Goal: Navigation & Orientation: Find specific page/section

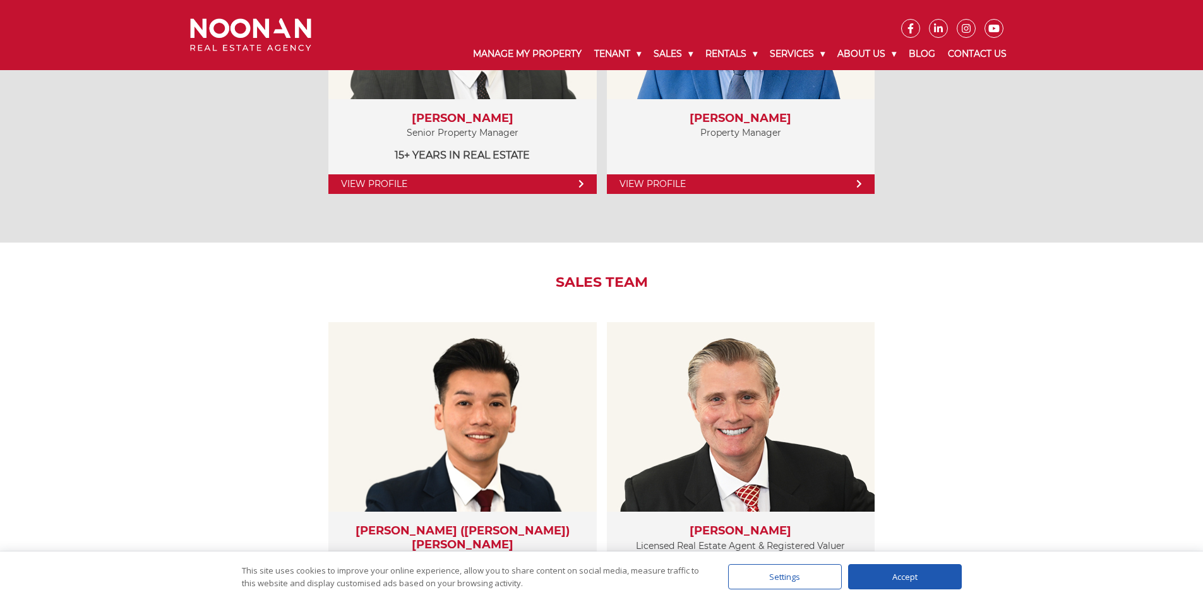
scroll to position [1263, 0]
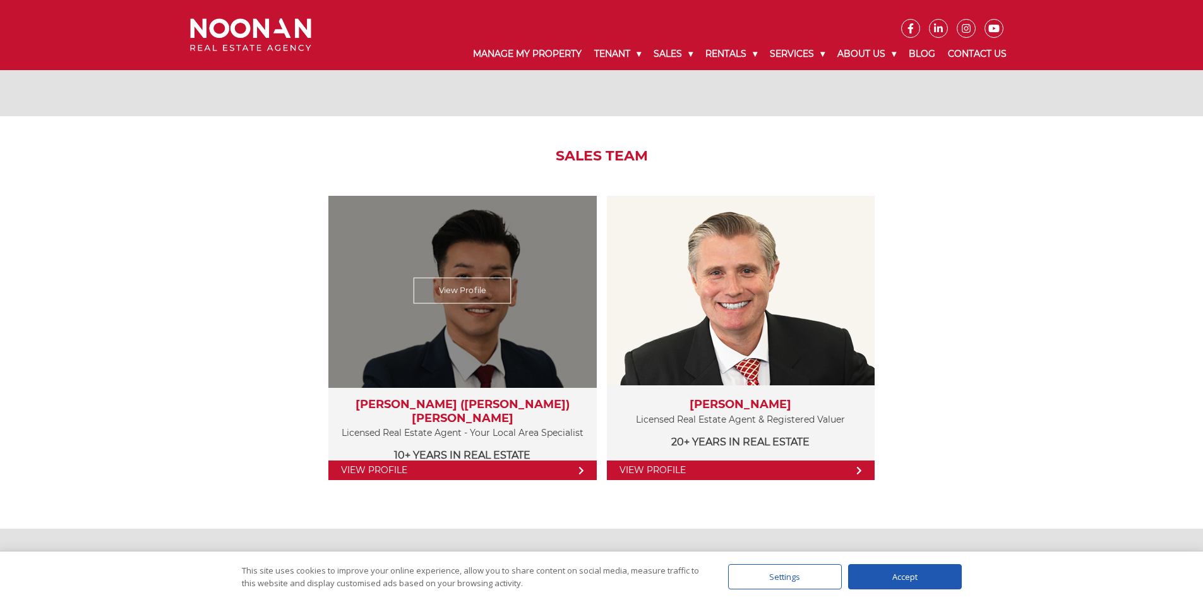
click at [562, 462] on link "View Profile" at bounding box center [462, 470] width 268 height 20
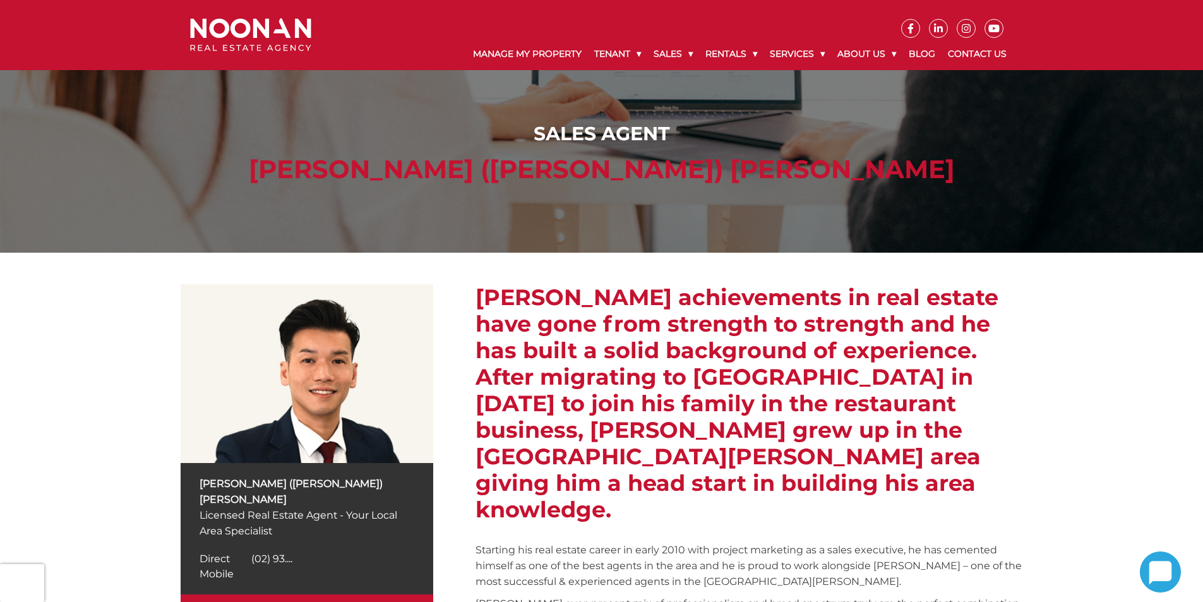
scroll to position [126, 0]
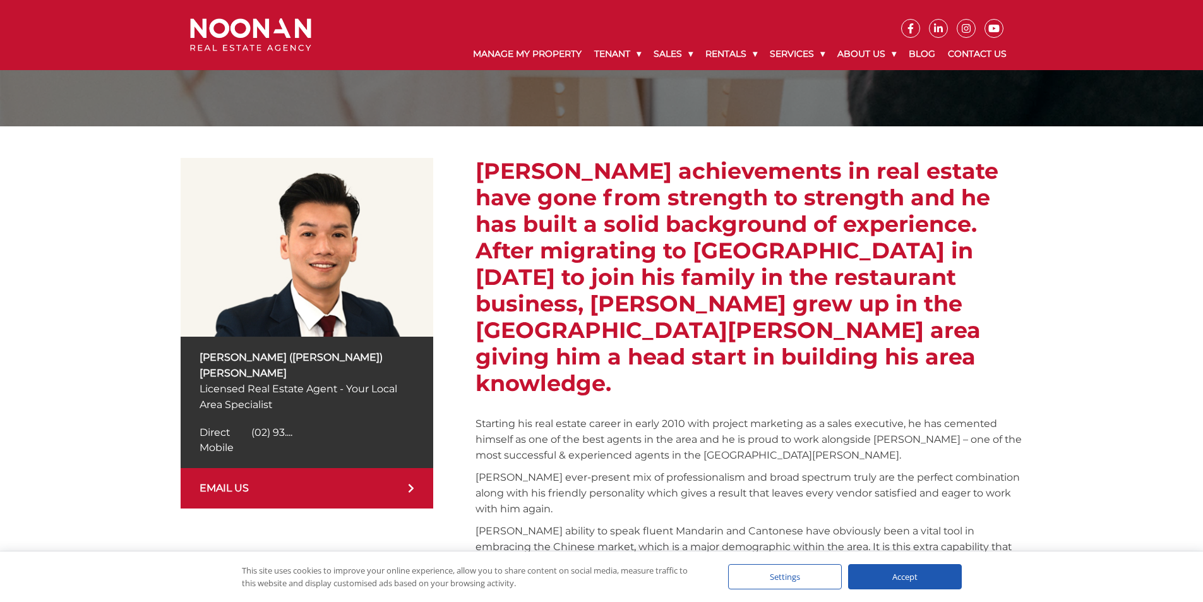
click at [408, 483] on icon at bounding box center [411, 488] width 6 height 10
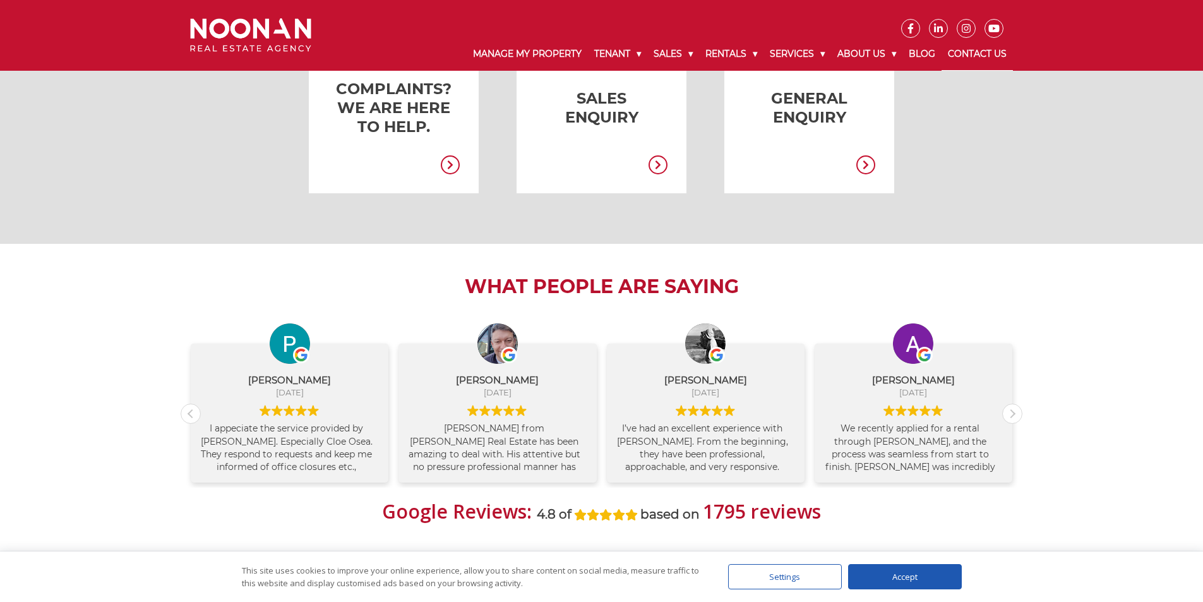
scroll to position [316, 0]
